Goal: Task Accomplishment & Management: Complete application form

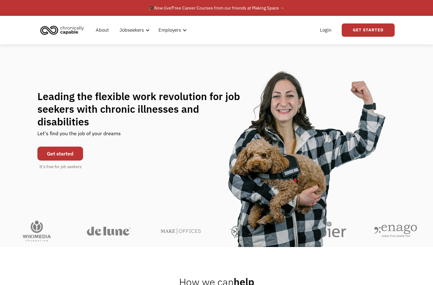
click at [72, 157] on link "Get started" at bounding box center [60, 154] width 46 height 14
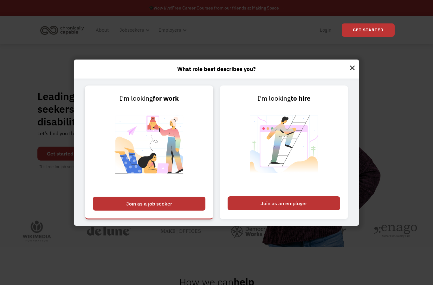
click at [173, 211] on div "Join as a job seeker" at bounding box center [149, 204] width 113 height 14
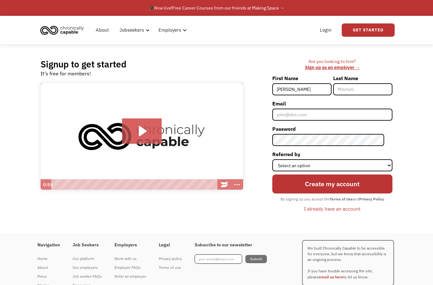
type input "[PERSON_NAME]"
click at [369, 95] on input "Last Name" at bounding box center [362, 89] width 59 height 12
type input "l"
type input "Lang"
click at [362, 117] on input "Email" at bounding box center [332, 115] width 120 height 12
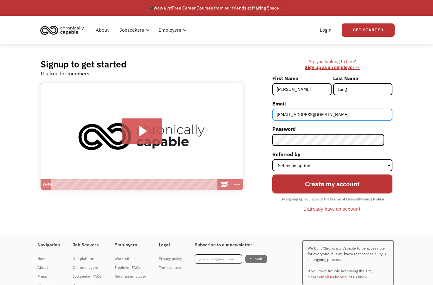
type input "[EMAIL_ADDRESS][DOMAIN_NAME]"
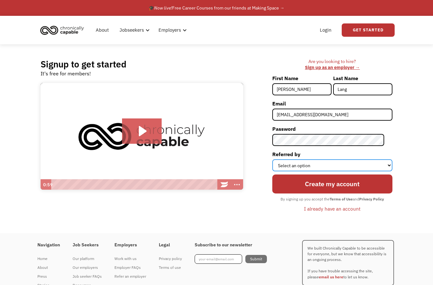
click at [356, 167] on select "Select an option Instagram Facebook Twitter Search Engine News Article Word of …" at bounding box center [332, 165] width 120 height 12
select select "Search Engine"
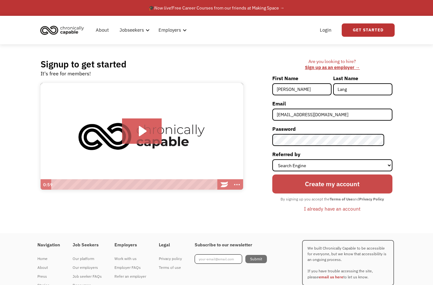
click at [358, 188] on input "Create my account" at bounding box center [332, 184] width 120 height 19
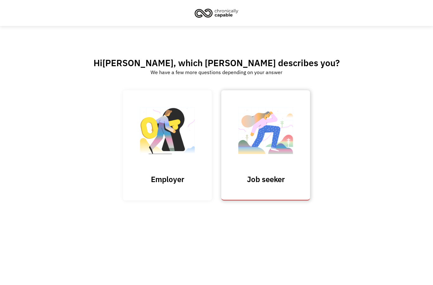
click at [266, 141] on img at bounding box center [265, 134] width 63 height 62
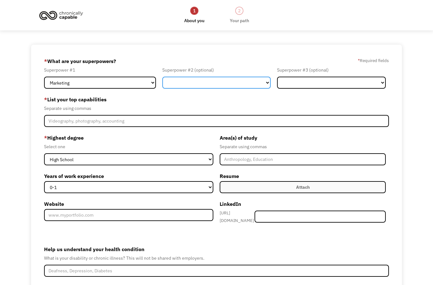
click at [256, 87] on select "Marketing Human Resources Finance Technology Operations Sales Industrial & Manu…" at bounding box center [216, 83] width 109 height 12
select select "Administration"
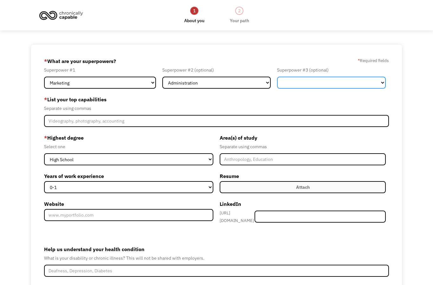
click at [318, 86] on select "Marketing Human Resources Finance Technology Operations Sales Industrial & Manu…" at bounding box center [331, 83] width 109 height 12
click at [364, 86] on select "Marketing Human Resources Finance Technology Operations Sales Industrial & Manu…" at bounding box center [331, 83] width 109 height 12
click at [362, 82] on select "Marketing Human Resources Finance Technology Operations Sales Industrial & Manu…" at bounding box center [331, 83] width 109 height 12
select select "Customer Service"
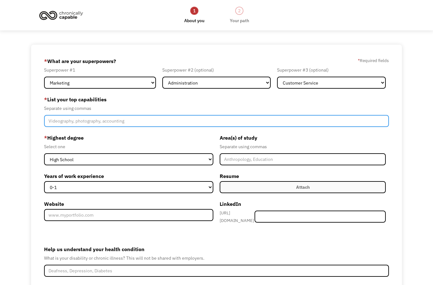
click at [324, 127] on input "Member-Create-Step1" at bounding box center [216, 121] width 345 height 12
type input "Administration, event planning, recruitment, marketing, writing, graphic design,"
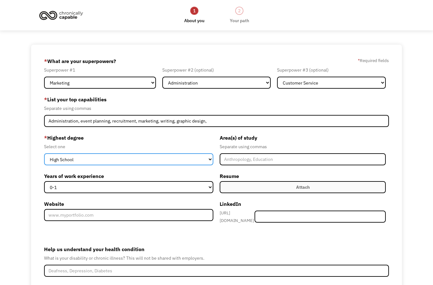
click at [200, 165] on select "High School Associates Bachelors Master's PhD" at bounding box center [128, 159] width 169 height 12
click at [185, 163] on select "High School Associates Bachelors Master's PhD" at bounding box center [128, 159] width 169 height 12
select select "high school"
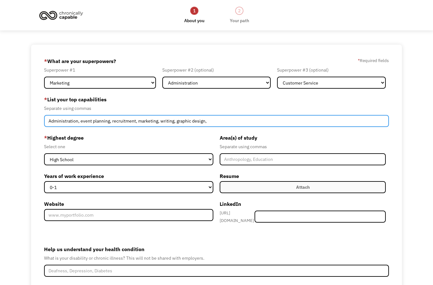
click at [276, 127] on input "Administration, event planning, recruitment, marketing, writing, graphic design," at bounding box center [216, 121] width 345 height 12
type input "Administration, event planning, recruitment, marketing, writing, graphic design…"
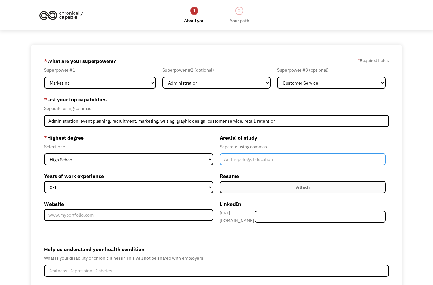
click at [251, 164] on input "Member-Create-Step1" at bounding box center [303, 159] width 166 height 12
type input "Pastoral Care and Counseling"
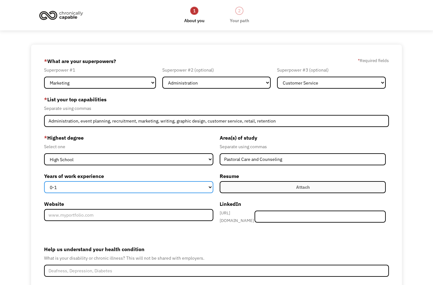
click at [193, 193] on select "0-1 2-4 5-10 11-15 15+" at bounding box center [128, 187] width 169 height 12
click at [199, 193] on select "0-1 2-4 5-10 11-15 15+" at bounding box center [128, 187] width 169 height 12
click at [201, 191] on select "0-1 2-4 5-10 11-15 15+" at bounding box center [128, 187] width 169 height 12
select select "5-10"
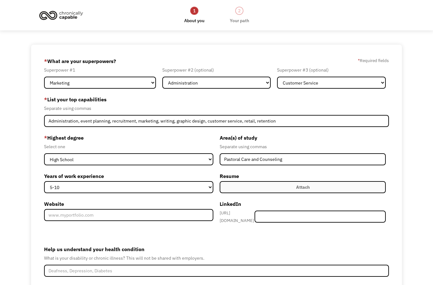
click at [339, 193] on label "Attach" at bounding box center [303, 187] width 166 height 12
click at [309, 190] on div "Attach" at bounding box center [303, 188] width 14 height 8
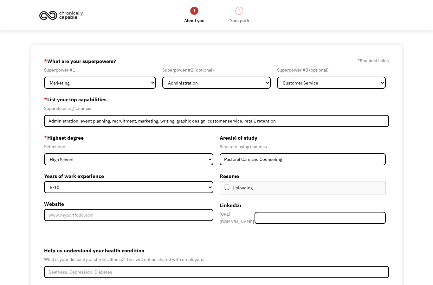
type input "Continue"
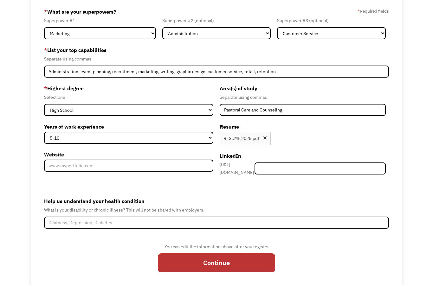
scroll to position [75, 0]
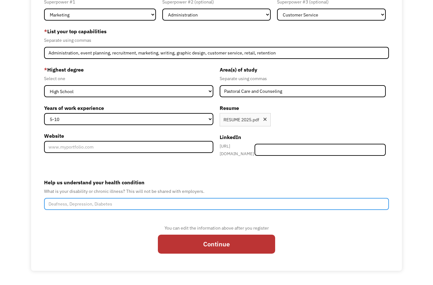
click at [279, 204] on input "Help us understand your health condition" at bounding box center [216, 204] width 345 height 12
type input "O"
type input "D"
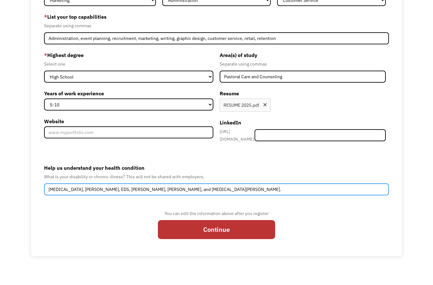
scroll to position [77, 0]
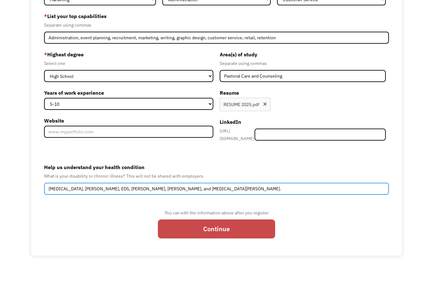
type input "Dysautonomia, POTS, EDS, MCAS, NASH, and polycythemia vera."
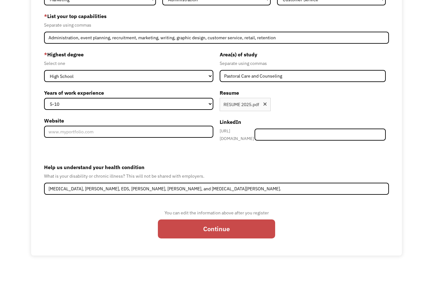
click at [255, 235] on input "Continue" at bounding box center [216, 244] width 117 height 19
type input "Please wait..."
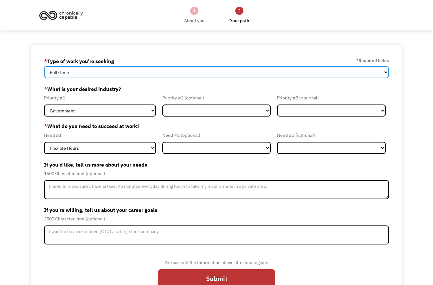
click at [327, 78] on select "Full-Time Part-Time Both Full-Time and Part-Time" at bounding box center [216, 72] width 345 height 12
select select "Both Full-Time and Part-Time"
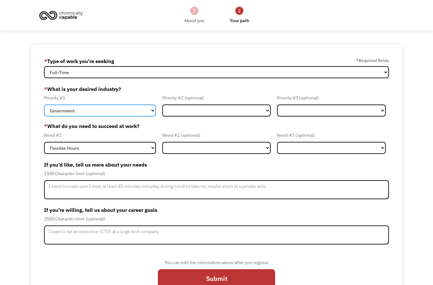
click at [144, 117] on select "Government Finance & Insurance Health & Social Care Tech & Engineering Creative…" at bounding box center [100, 111] width 112 height 12
select select "Administrative"
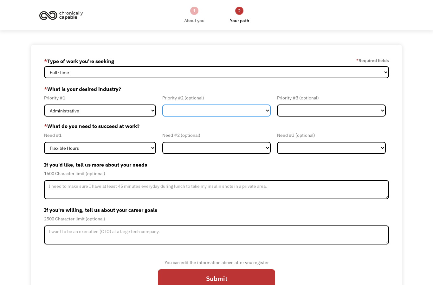
click at [197, 112] on select "Government Finance & Insurance Health & Social Care Tech & Engineering Creative…" at bounding box center [216, 111] width 109 height 12
select select "Creative & Design"
click at [302, 115] on select "Government Finance & Insurance Health & Social Care Tech & Engineering Creative…" at bounding box center [331, 111] width 109 height 12
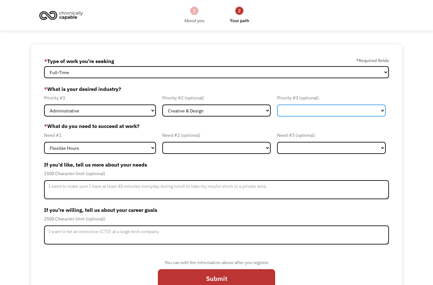
click at [327, 117] on select "Government Finance & Insurance Health & Social Care Tech & Engineering Creative…" at bounding box center [331, 111] width 109 height 12
select select "Health & Social Care"
click at [145, 153] on select "Flexible Hours Remote Work Service Animal On-site Accommodations Visual Support…" at bounding box center [100, 148] width 112 height 12
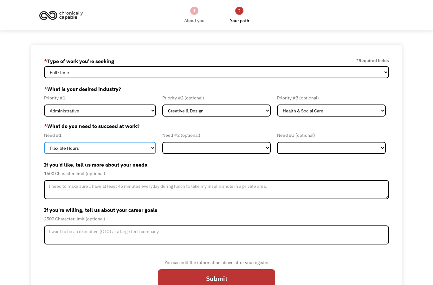
select select "Remote Work"
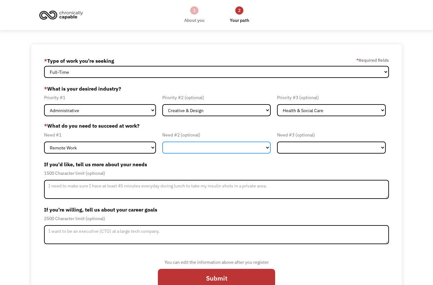
click at [242, 154] on select "Flexible Hours Remote Work Service Animal On-site Accommodations Visual Support…" at bounding box center [216, 148] width 109 height 12
select select "Flexible Hours"
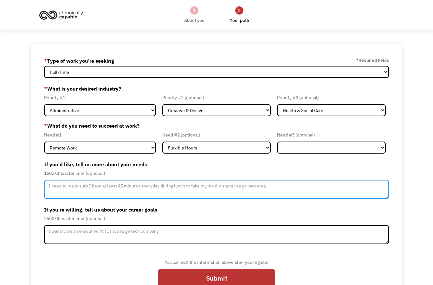
click at [267, 199] on textarea "Member-Update-Form-Step2" at bounding box center [216, 189] width 345 height 19
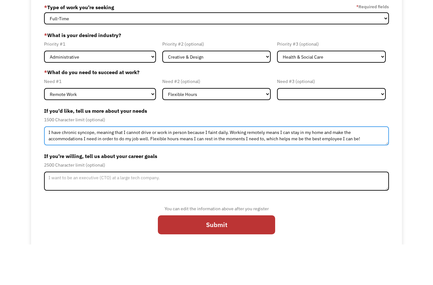
scroll to position [15, 0]
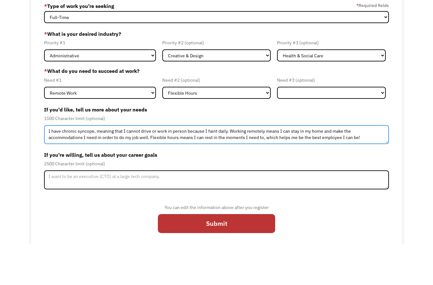
type textarea "I have chronic syncope, meaning that I cannot drive or work in person because I…"
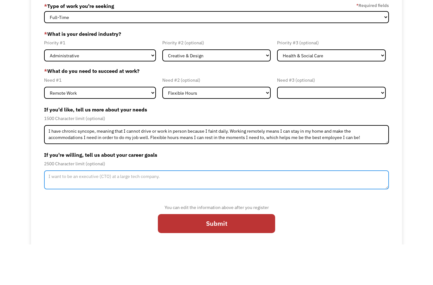
click at [347, 211] on textarea "Member-Update-Form-Step2" at bounding box center [216, 220] width 345 height 19
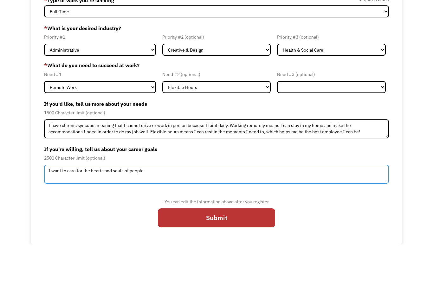
scroll to position [29, 0]
type textarea "I"
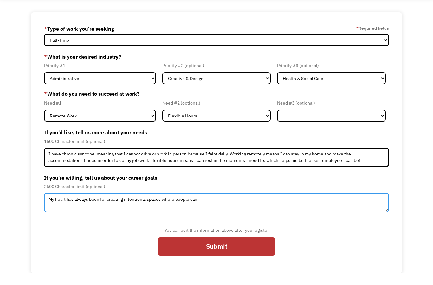
type textarea "My heart has always been for creating intentional spaces where people can"
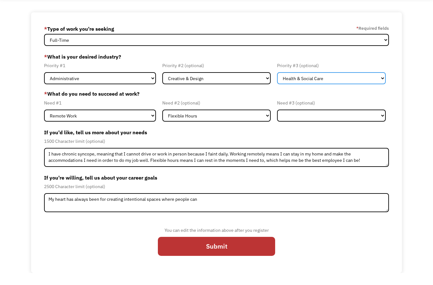
click at [324, 84] on select "Government Finance & Insurance Health & Social Care Tech & Engineering Creative…" at bounding box center [331, 90] width 109 height 12
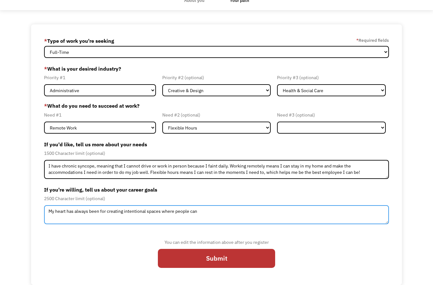
click at [271, 205] on textarea "My heart has always been for creating intentional spaces where people can" at bounding box center [216, 214] width 345 height 19
click at [282, 208] on textarea "My heart has always been for creating intentional spaces where people can" at bounding box center [216, 214] width 345 height 19
